Goal: Transaction & Acquisition: Purchase product/service

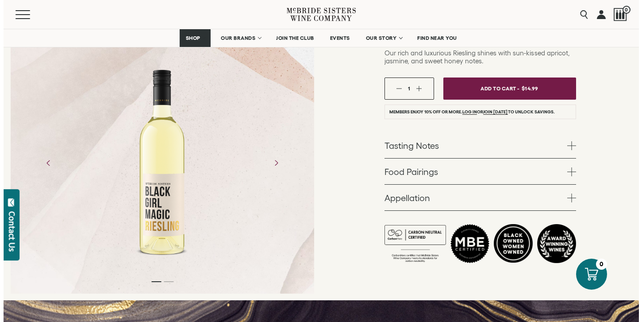
scroll to position [92, 0]
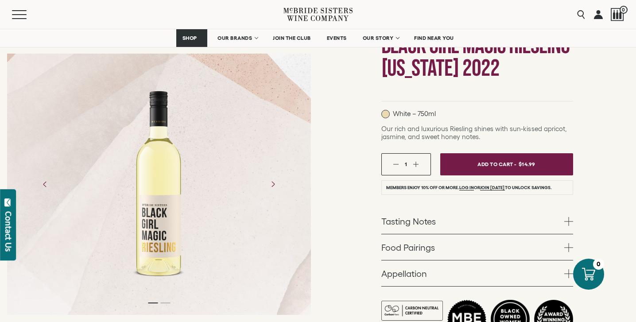
click at [482, 167] on span "Add To Cart -" at bounding box center [496, 164] width 39 height 13
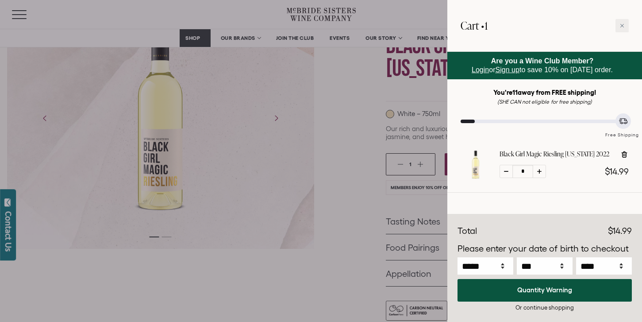
click at [543, 169] on div at bounding box center [539, 171] width 13 height 13
type input "*"
click at [542, 171] on div at bounding box center [539, 171] width 13 height 13
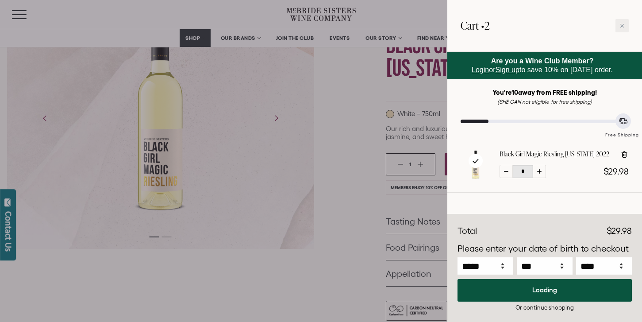
click at [542, 171] on div at bounding box center [539, 171] width 13 height 13
type input "*"
click at [542, 171] on div at bounding box center [539, 171] width 13 height 13
type input "*"
click at [542, 171] on div at bounding box center [539, 171] width 13 height 13
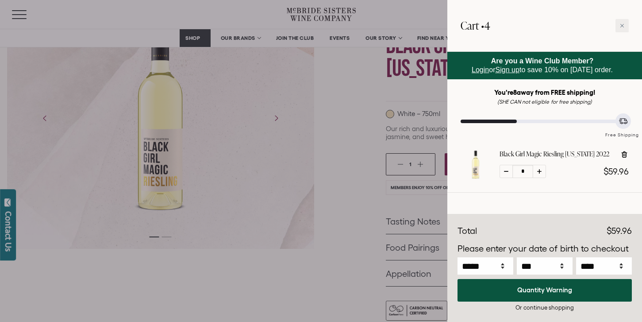
type input "*"
click at [542, 171] on div at bounding box center [539, 171] width 13 height 13
type input "*"
click at [542, 171] on div at bounding box center [539, 171] width 13 height 13
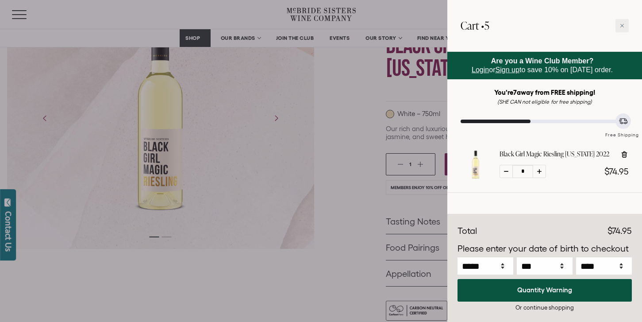
type input "*"
click at [542, 171] on div at bounding box center [539, 171] width 13 height 13
type input "*"
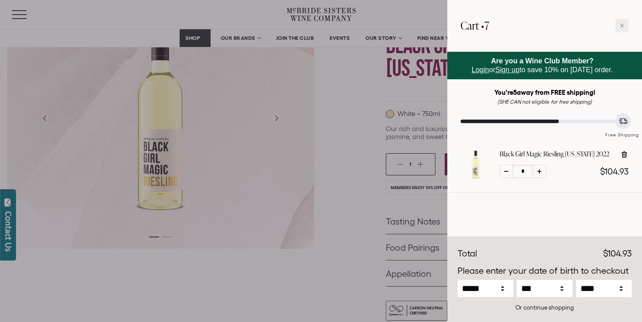
click at [542, 171] on div at bounding box center [539, 171] width 13 height 13
type input "*"
click at [542, 171] on div at bounding box center [539, 171] width 13 height 13
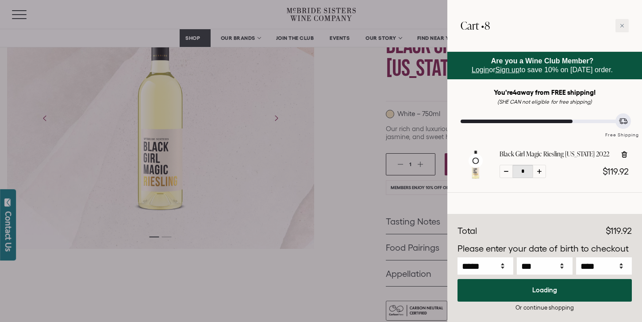
click at [542, 171] on div at bounding box center [539, 171] width 13 height 13
type input "*"
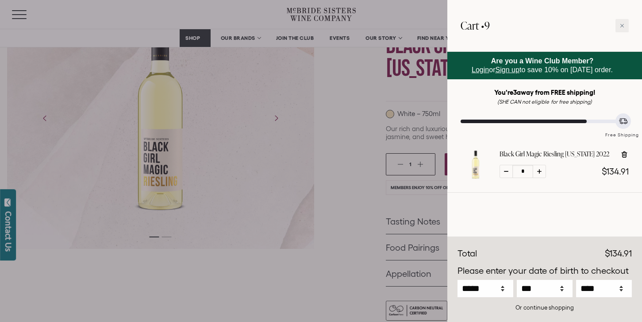
click at [542, 171] on div at bounding box center [539, 171] width 13 height 13
type input "*"
click at [542, 171] on div at bounding box center [539, 171] width 13 height 13
type input "**"
click at [542, 171] on div at bounding box center [539, 171] width 13 height 13
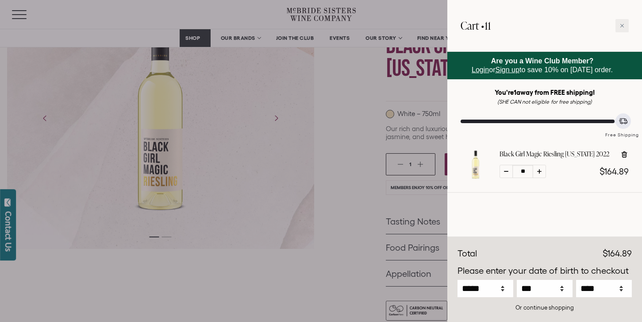
type input "**"
